Goal: Task Accomplishment & Management: Manage account settings

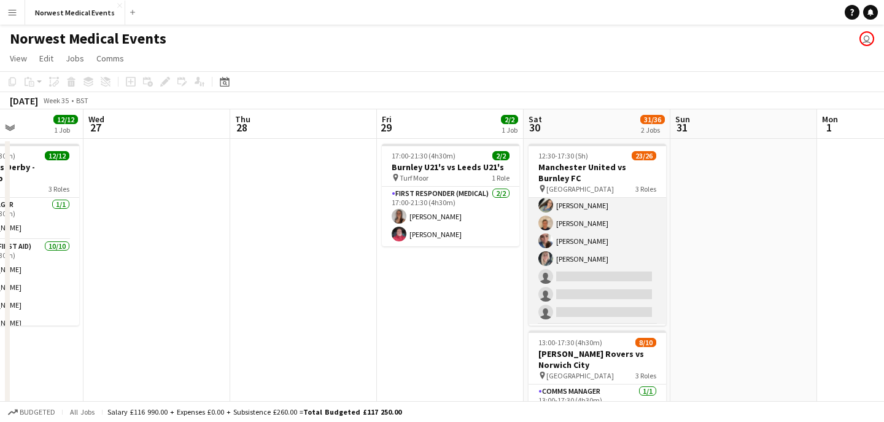
scroll to position [309, 0]
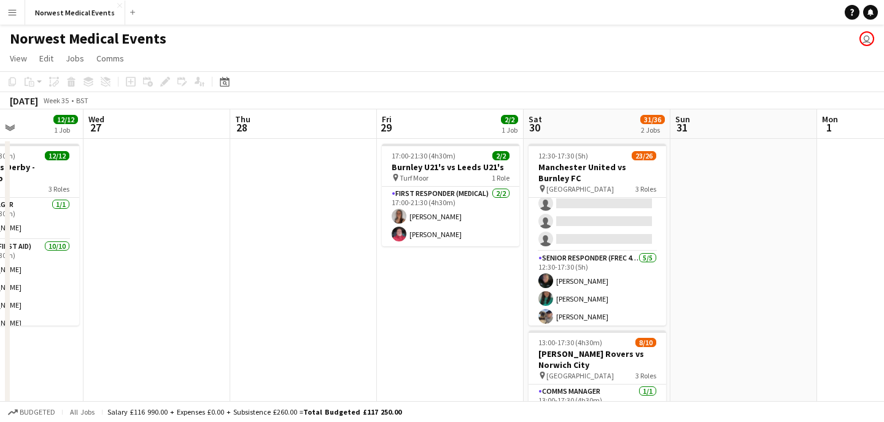
click at [12, 11] on app-icon "Menu" at bounding box center [12, 12] width 10 height 10
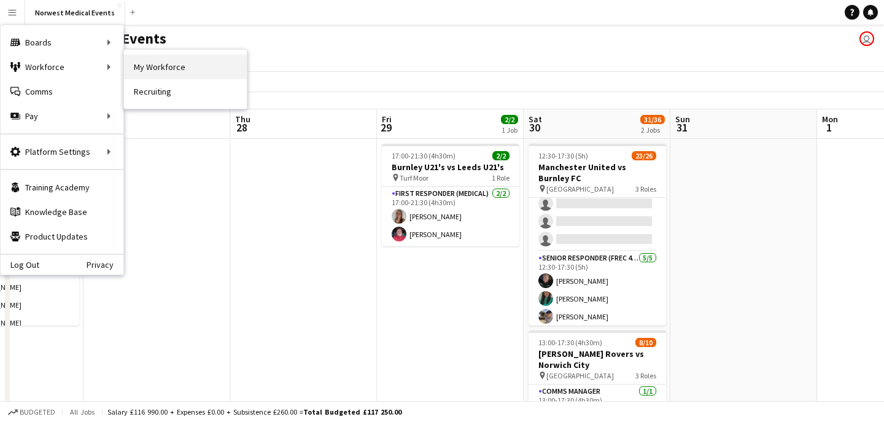
click at [151, 71] on link "My Workforce" at bounding box center [185, 67] width 123 height 25
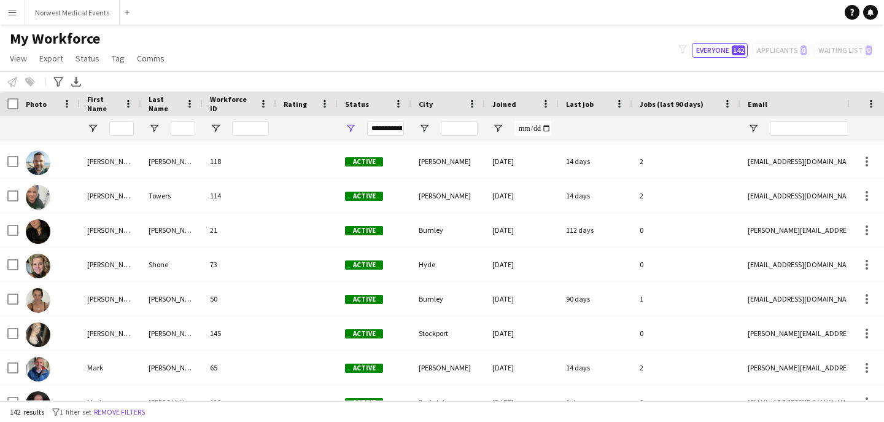
click at [6, 15] on button "Menu" at bounding box center [12, 12] width 25 height 25
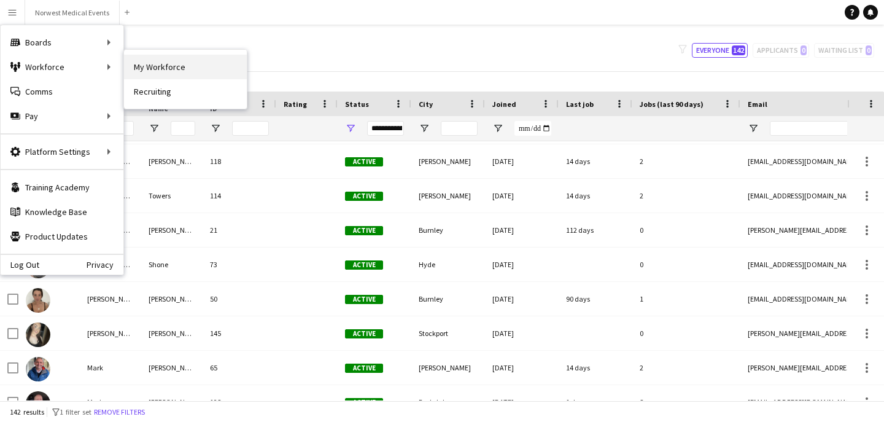
click at [149, 72] on link "My Workforce" at bounding box center [185, 67] width 123 height 25
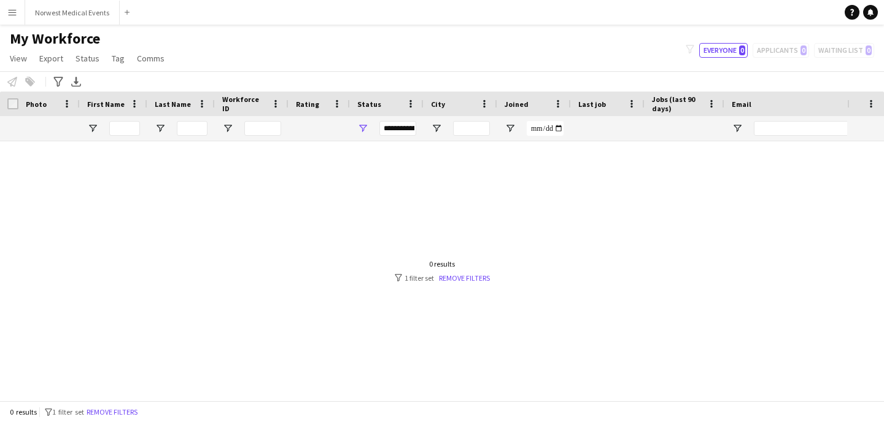
click at [13, 15] on app-icon "Menu" at bounding box center [12, 12] width 10 height 10
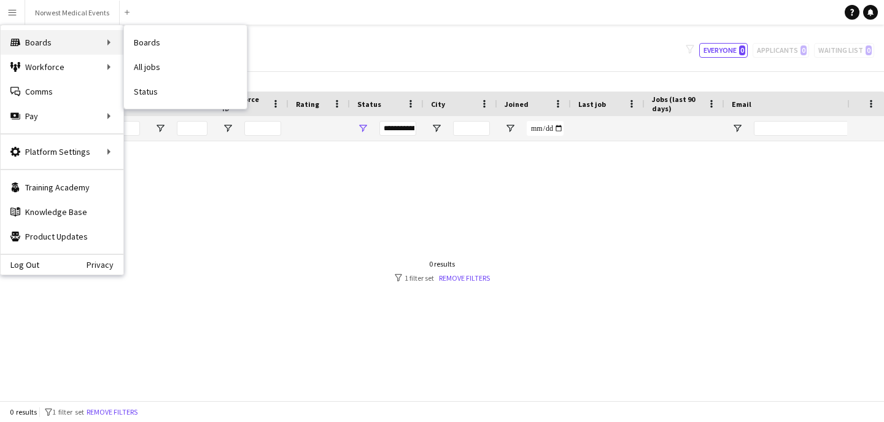
click at [36, 37] on div "Boards Boards" at bounding box center [62, 42] width 123 height 25
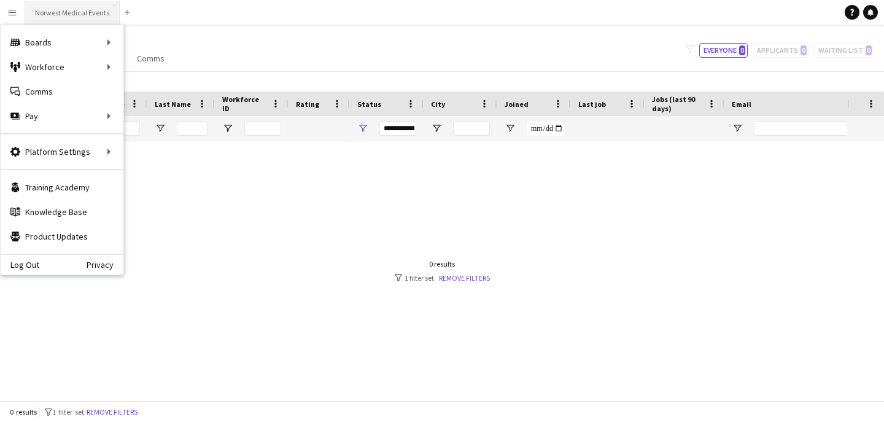
click at [50, 19] on button "Norwest Medical Events Close" at bounding box center [72, 13] width 95 height 24
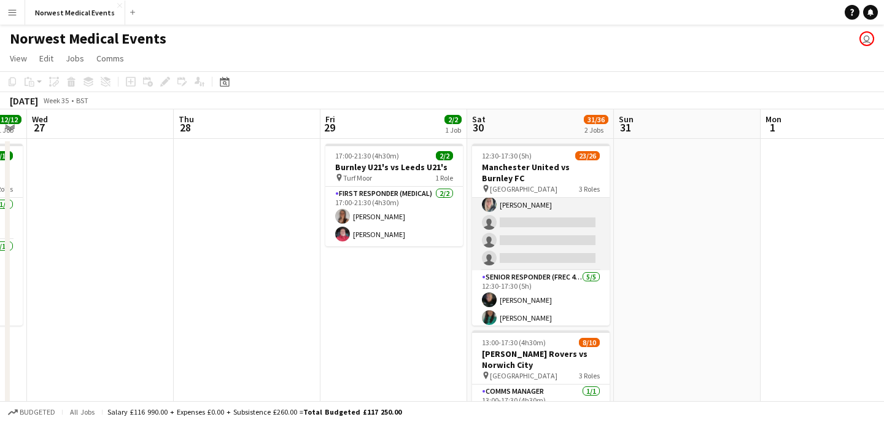
click at [565, 231] on app-card-role "First Responder (Medical) 2A 16/19 12:30-17:30 (5h) [PERSON_NAME] [PERSON_NAME]…" at bounding box center [541, 89] width 138 height 362
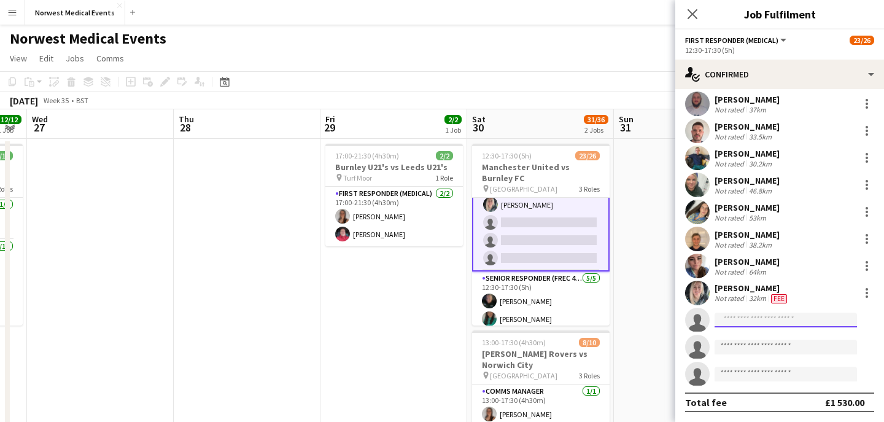
click at [768, 318] on input at bounding box center [786, 320] width 142 height 15
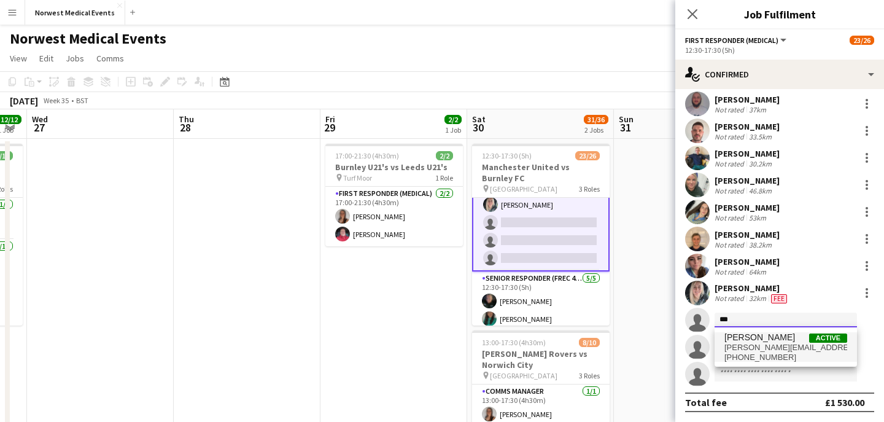
type input "***"
click at [787, 344] on span "[PERSON_NAME][EMAIL_ADDRESS][DOMAIN_NAME]" at bounding box center [785, 348] width 123 height 10
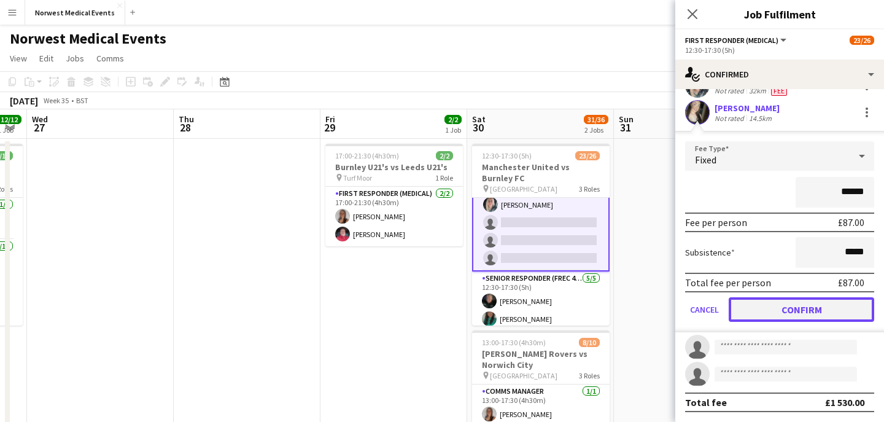
click at [822, 309] on button "Confirm" at bounding box center [802, 309] width 146 height 25
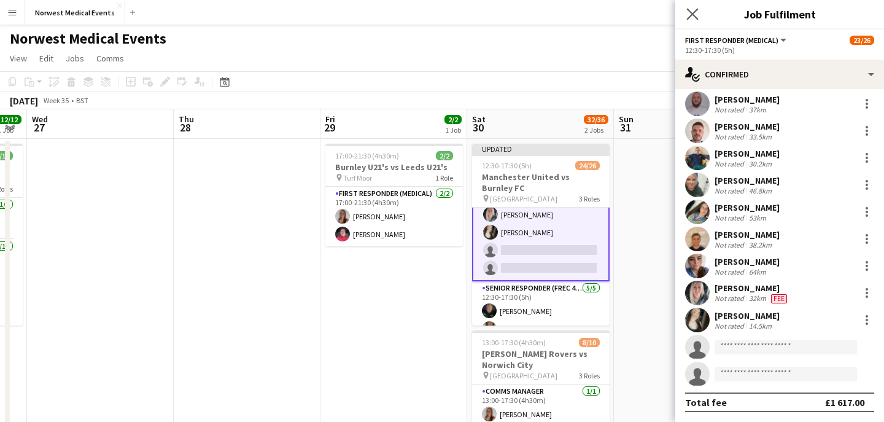
click at [695, 7] on app-icon "Close pop-in" at bounding box center [693, 15] width 18 height 18
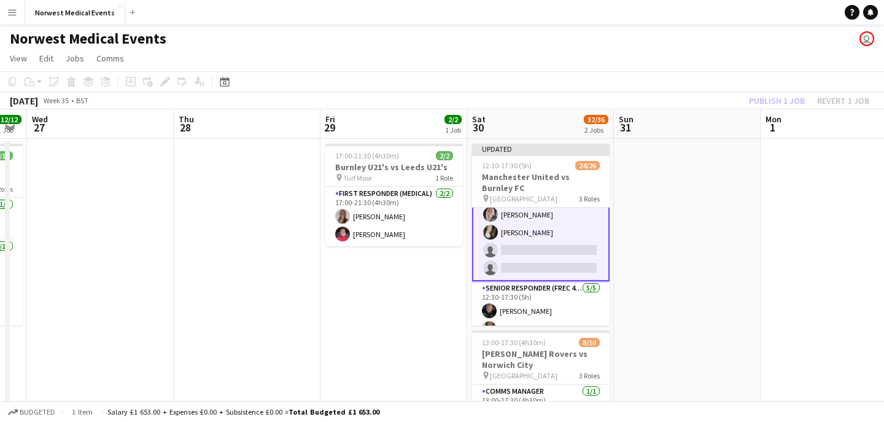
click at [768, 96] on div "Publish 1 job Revert 1 job" at bounding box center [809, 101] width 150 height 16
click at [768, 96] on button "Publish 1 job" at bounding box center [777, 101] width 66 height 16
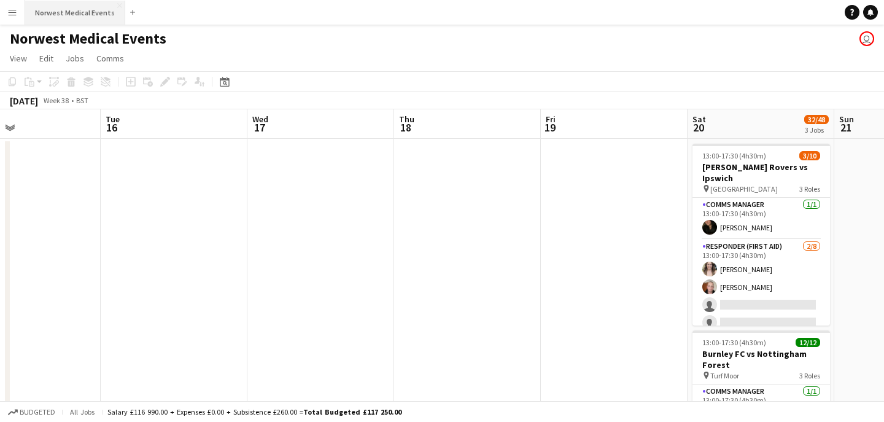
click at [82, 15] on button "Norwest Medical Events Close" at bounding box center [75, 13] width 100 height 24
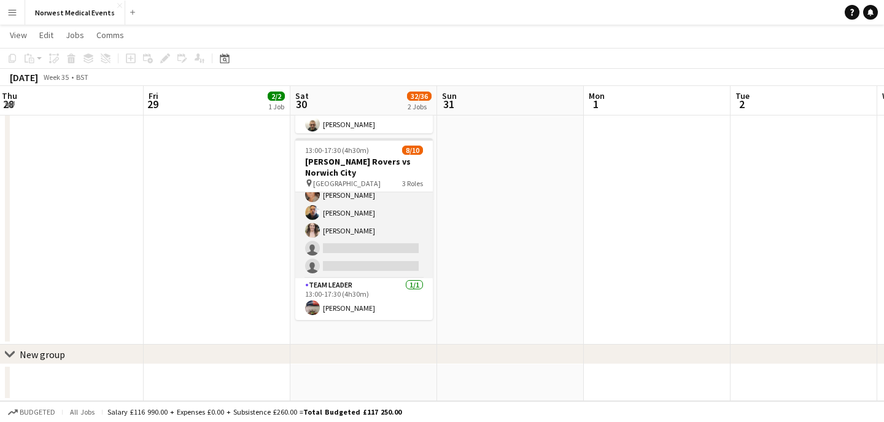
click at [383, 236] on app-card-role "Responder (First Aid) 2A [DATE] 13:00-17:30 (4h30m) [PERSON_NAME] [PERSON_NAME]…" at bounding box center [364, 195] width 138 height 166
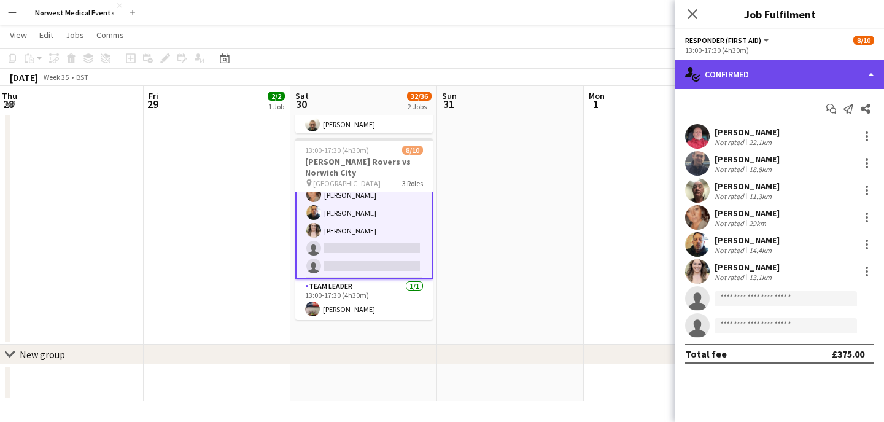
click at [767, 79] on div "single-neutral-actions-check-2 Confirmed" at bounding box center [779, 74] width 209 height 29
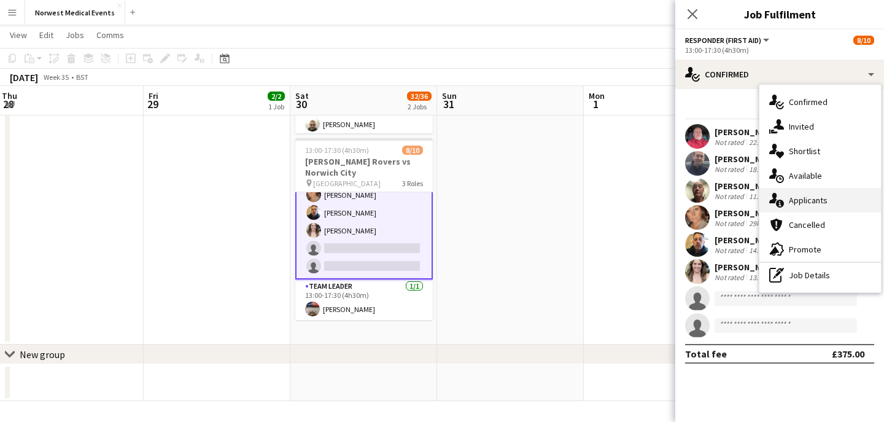
click at [810, 193] on div "single-neutral-actions-information Applicants" at bounding box center [820, 200] width 122 height 25
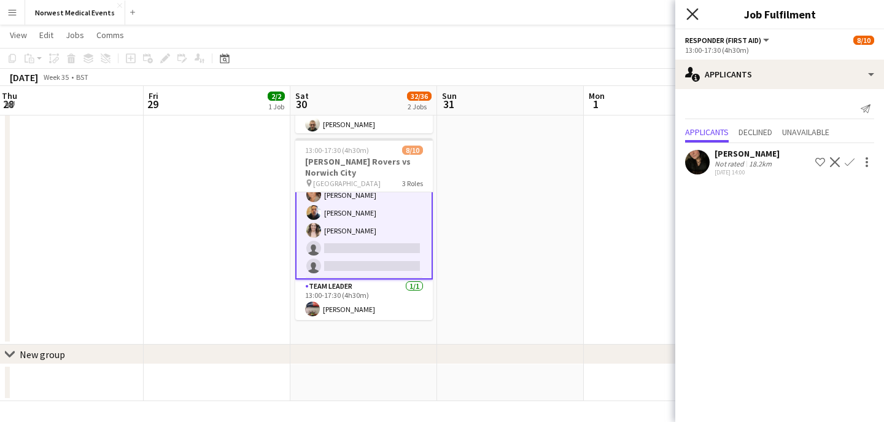
click at [697, 10] on icon "Close pop-in" at bounding box center [692, 14] width 12 height 12
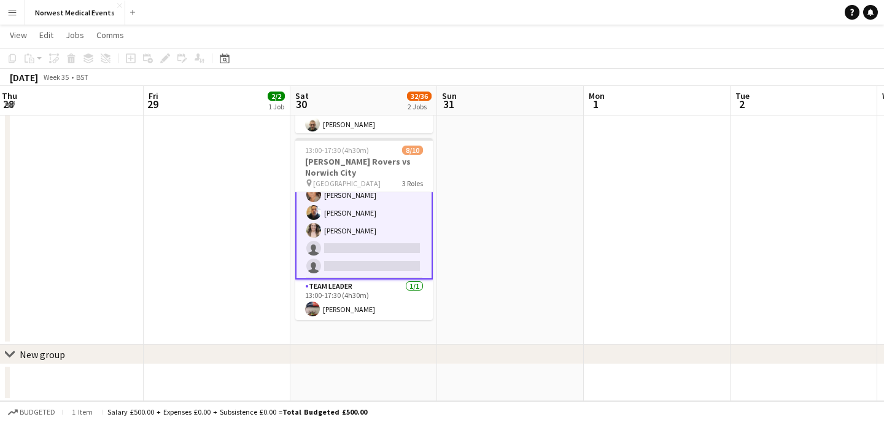
click at [361, 233] on app-card-role "Responder (First Aid) 2A [DATE] 13:00-17:30 (4h30m) [PERSON_NAME] [PERSON_NAME]…" at bounding box center [364, 195] width 138 height 169
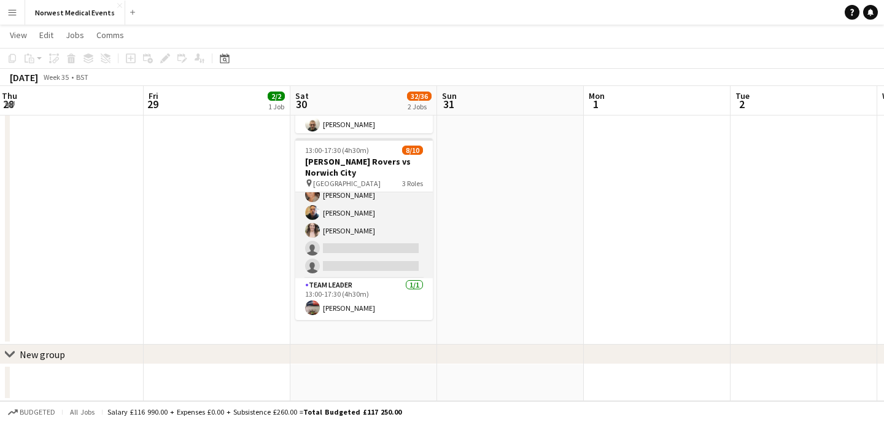
click at [368, 232] on app-card-role "Responder (First Aid) 2A [DATE] 13:00-17:30 (4h30m) [PERSON_NAME] [PERSON_NAME]…" at bounding box center [364, 195] width 138 height 166
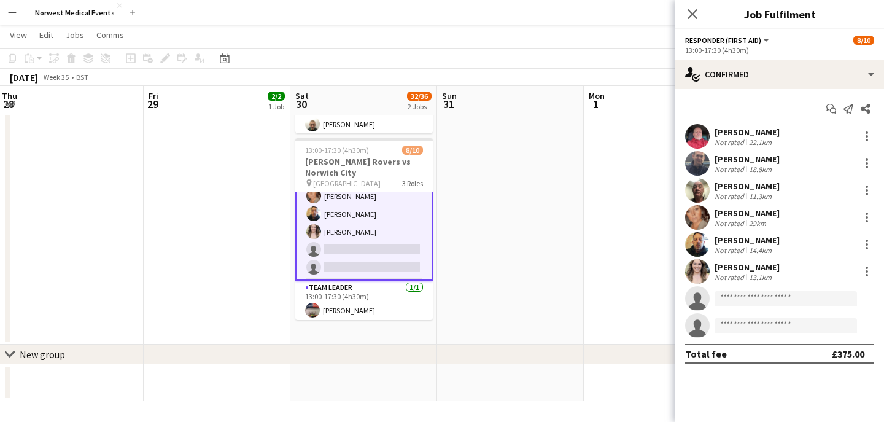
scroll to position [123, 0]
click at [695, 15] on icon "Close pop-in" at bounding box center [692, 14] width 12 height 12
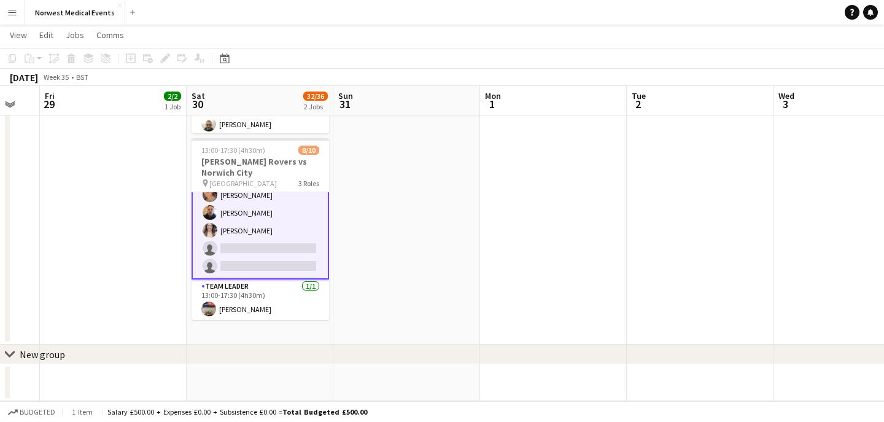
scroll to position [0, 548]
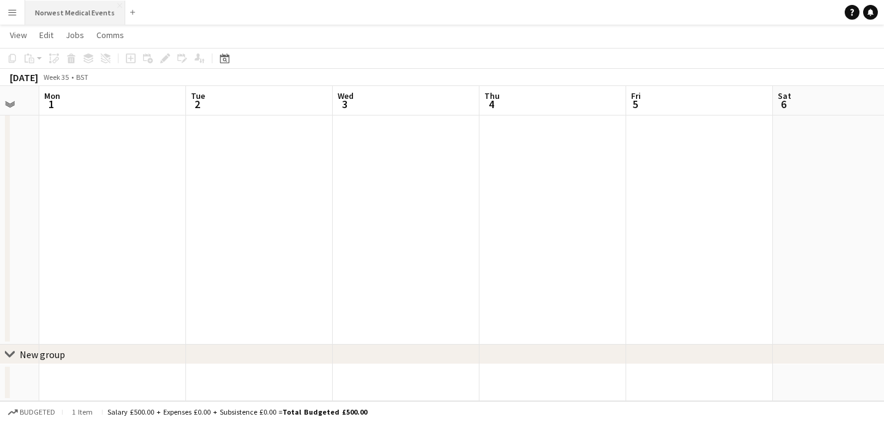
click at [66, 8] on button "Norwest Medical Events Close" at bounding box center [75, 13] width 100 height 24
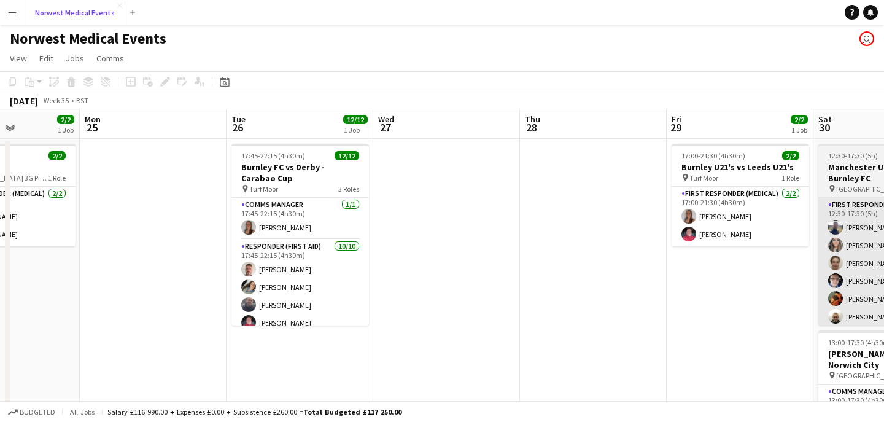
scroll to position [0, 377]
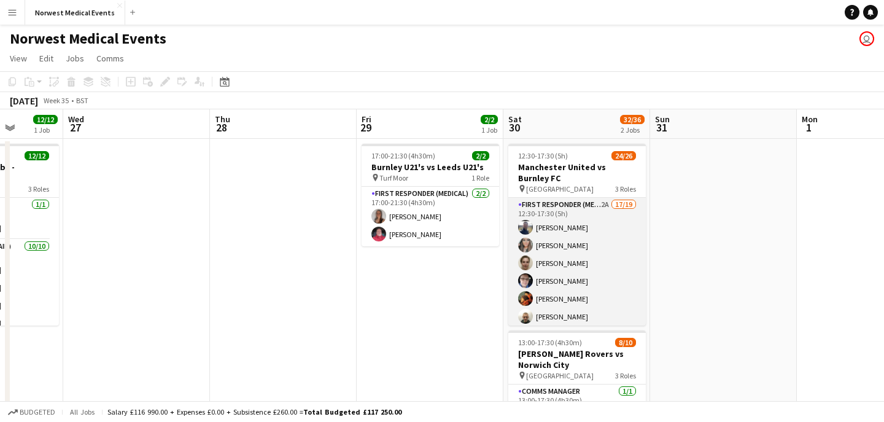
click at [602, 262] on app-card-role "First Responder (Medical) 2A 17/19 12:30-17:30 (5h) [PERSON_NAME] [PERSON_NAME]…" at bounding box center [577, 379] width 138 height 362
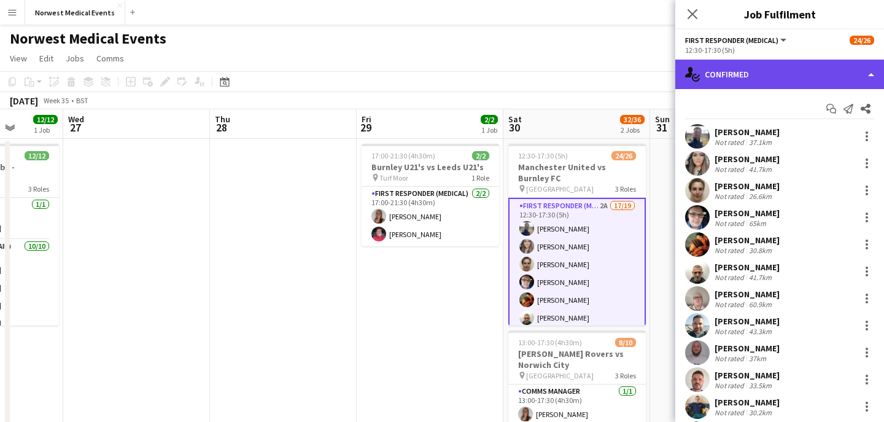
click at [761, 74] on div "single-neutral-actions-check-2 Confirmed" at bounding box center [779, 74] width 209 height 29
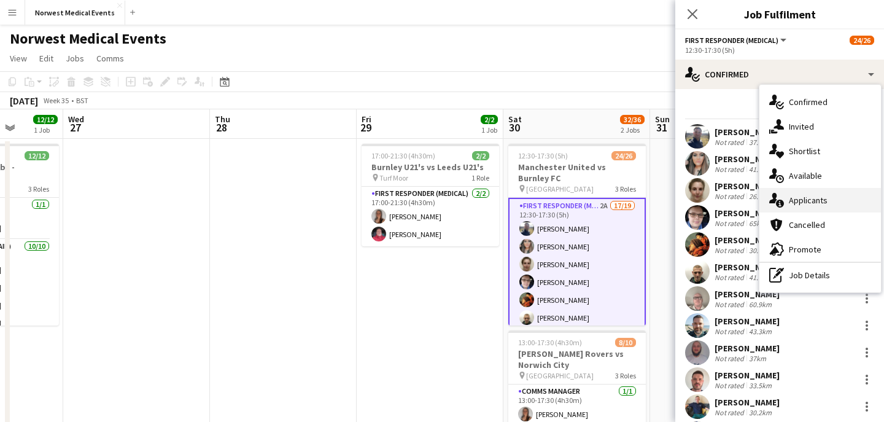
click at [820, 196] on div "single-neutral-actions-information Applicants" at bounding box center [820, 200] width 122 height 25
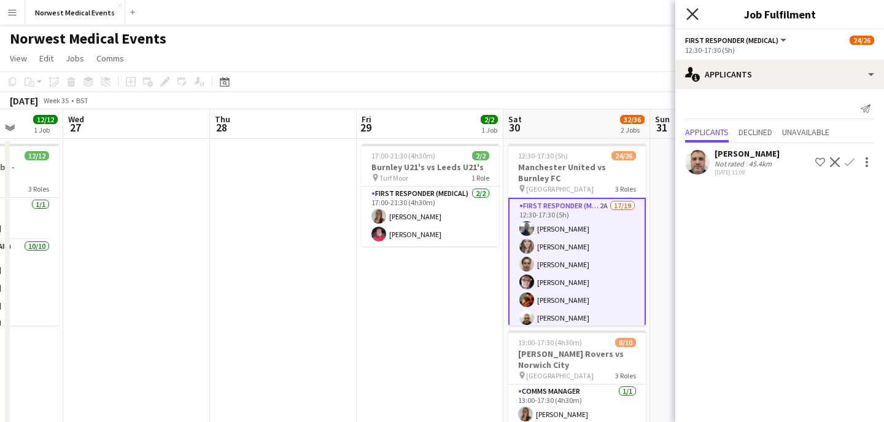
click at [692, 14] on icon at bounding box center [692, 14] width 12 height 12
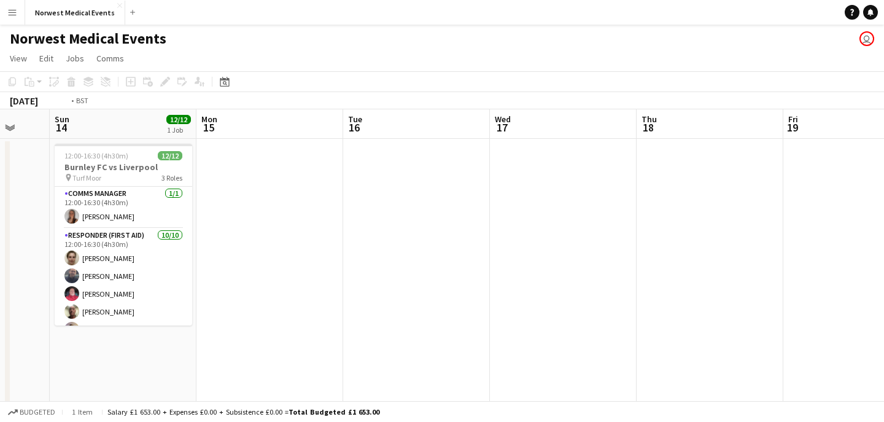
scroll to position [0, 570]
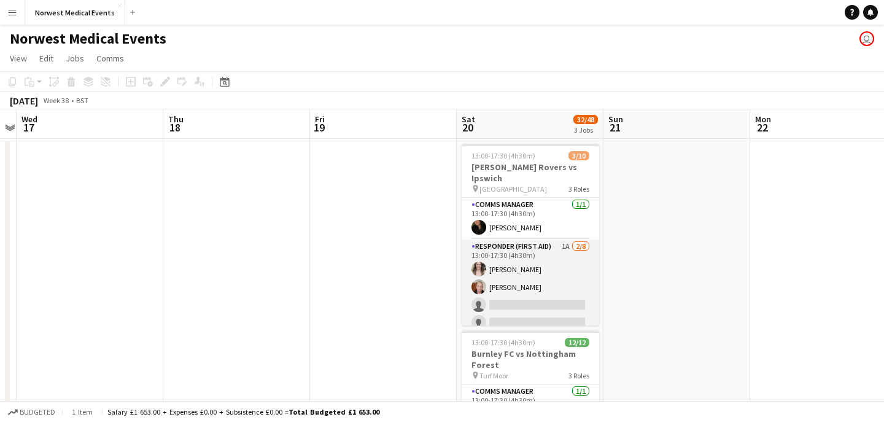
click at [542, 281] on app-card-role "Responder (First Aid) 1A [DATE] 13:00-17:30 (4h30m) [PERSON_NAME] [PERSON_NAME]…" at bounding box center [531, 322] width 138 height 166
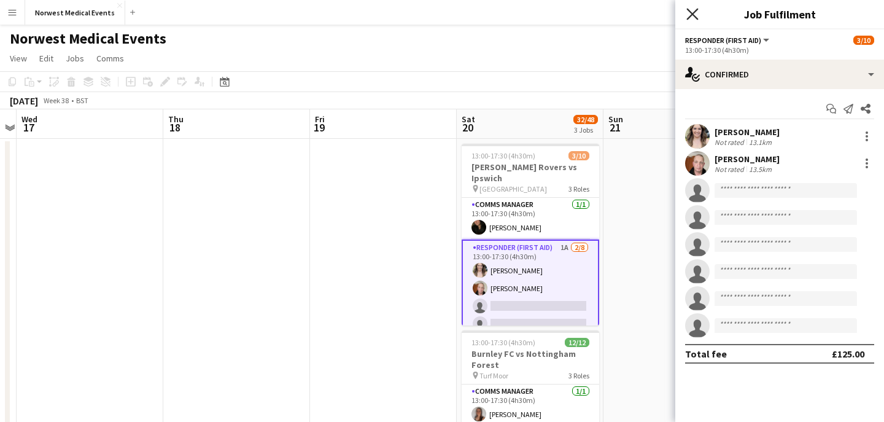
click at [694, 15] on icon "Close pop-in" at bounding box center [692, 14] width 12 height 12
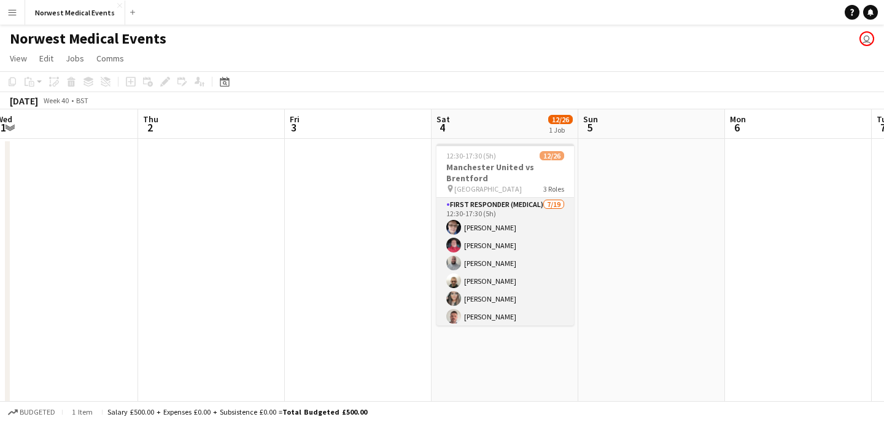
scroll to position [0, 597]
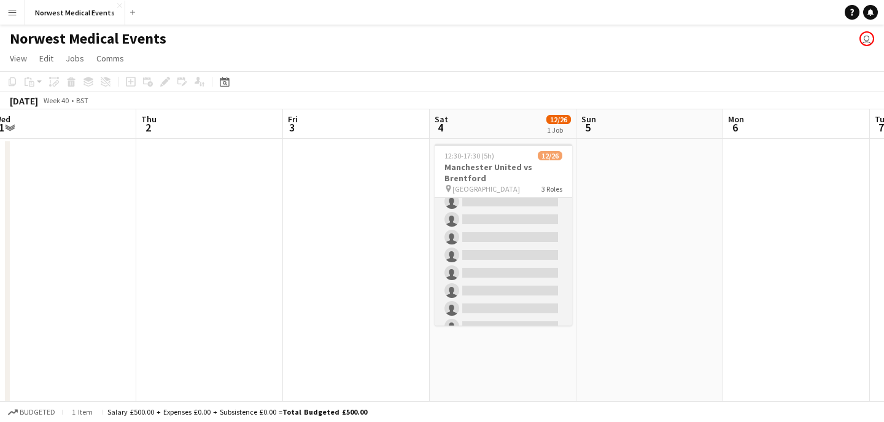
click at [535, 250] on app-card-role "First Responder (Medical) [DATE] 12:30-17:30 (5h) [PERSON_NAME] [PERSON_NAME] […" at bounding box center [504, 210] width 138 height 362
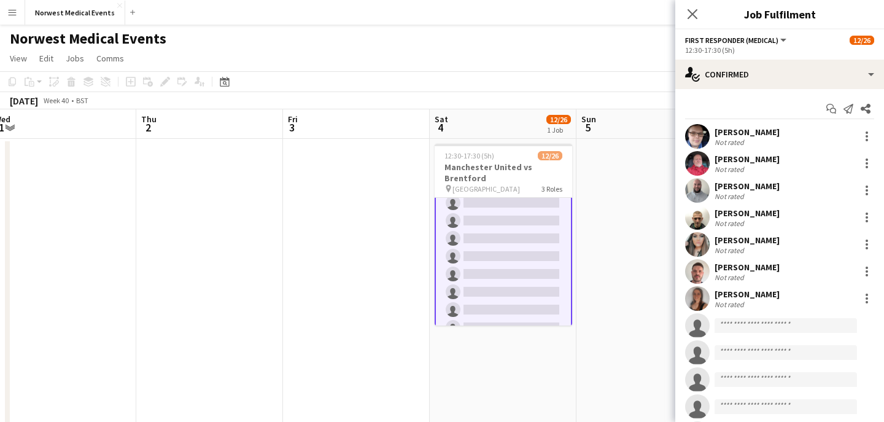
scroll to position [169, 0]
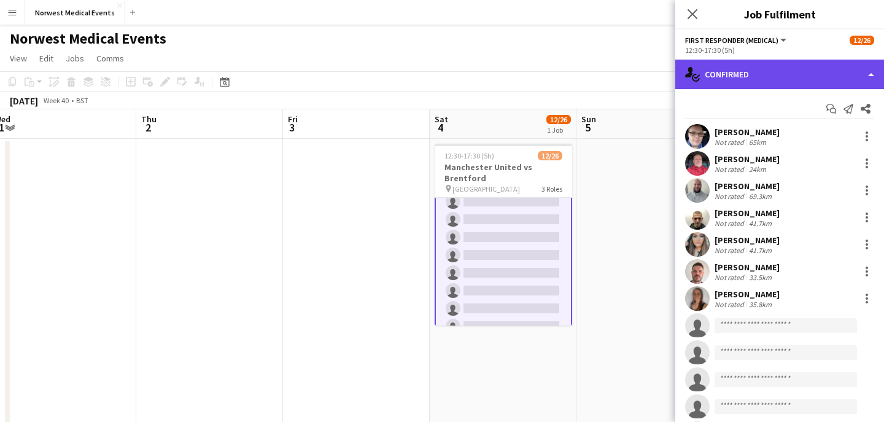
click at [769, 68] on div "single-neutral-actions-check-2 Confirmed" at bounding box center [779, 74] width 209 height 29
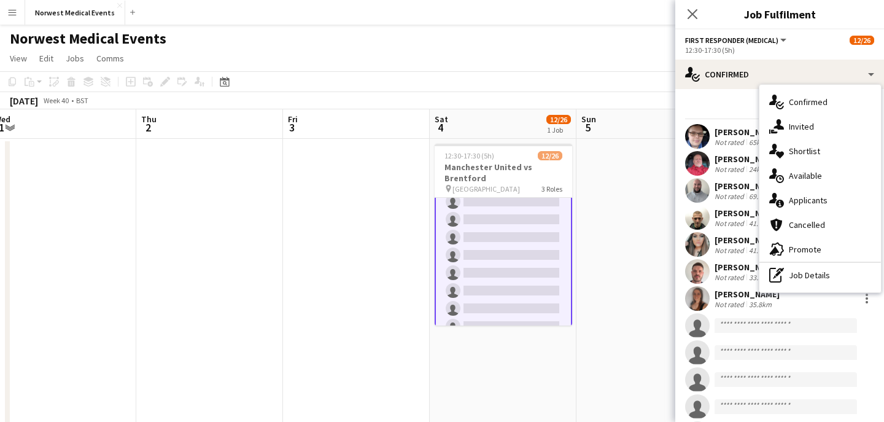
click at [799, 202] on div "single-neutral-actions-information Applicants" at bounding box center [820, 200] width 122 height 25
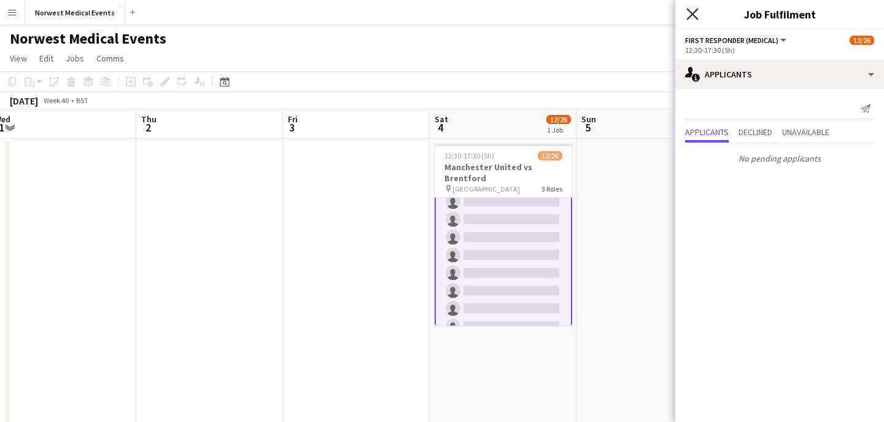
click at [693, 18] on icon "Close pop-in" at bounding box center [692, 14] width 12 height 12
